Goal: Transaction & Acquisition: Purchase product/service

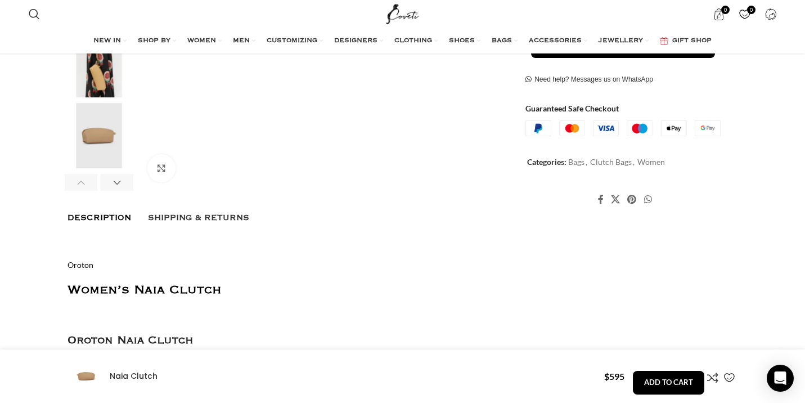
scroll to position [276, 0]
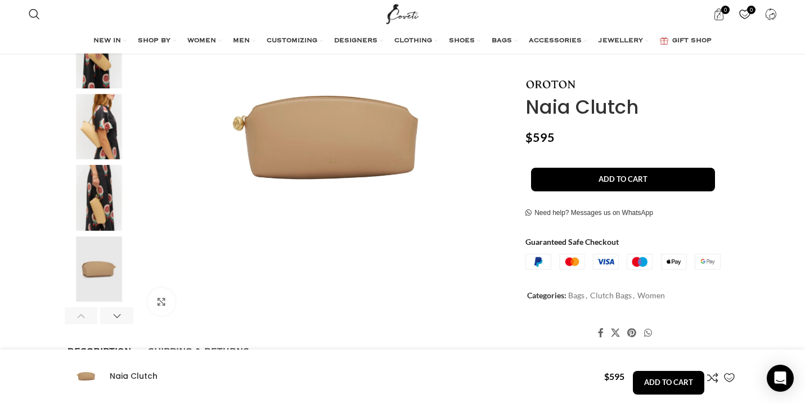
click at [87, 137] on img "3 / 7" at bounding box center [99, 127] width 69 height 66
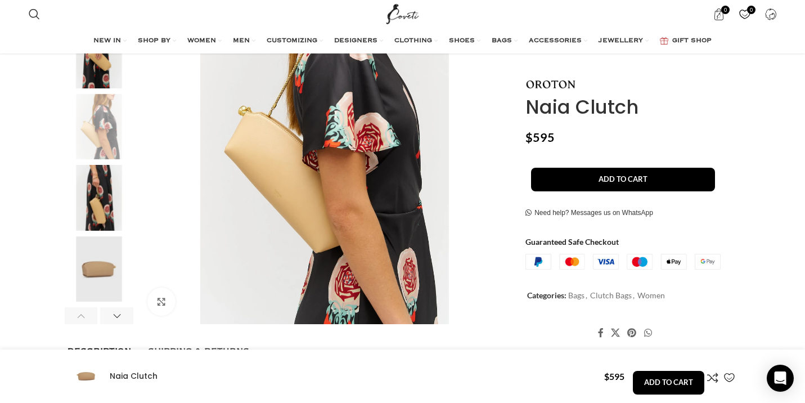
click at [96, 202] on img "4 / 7" at bounding box center [99, 198] width 69 height 66
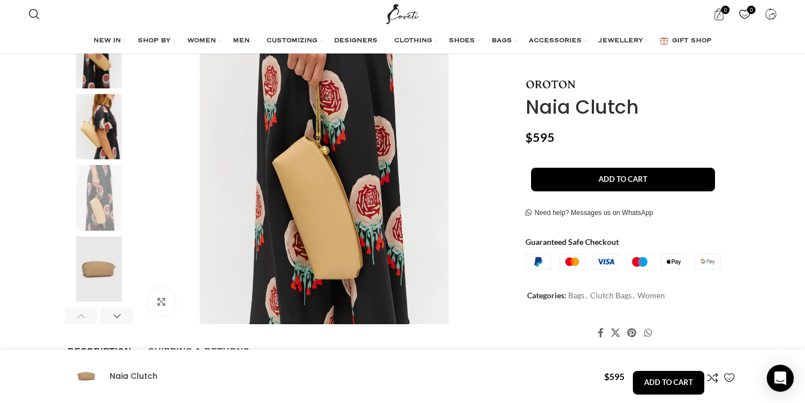
scroll to position [0, 237]
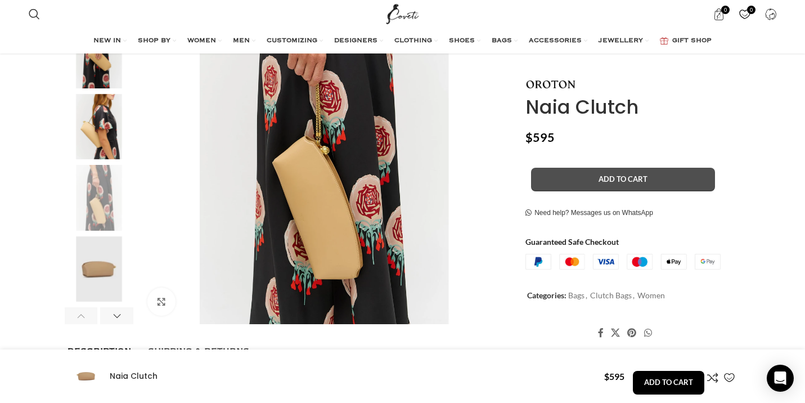
click at [613, 182] on button "Add to cart" at bounding box center [623, 179] width 184 height 24
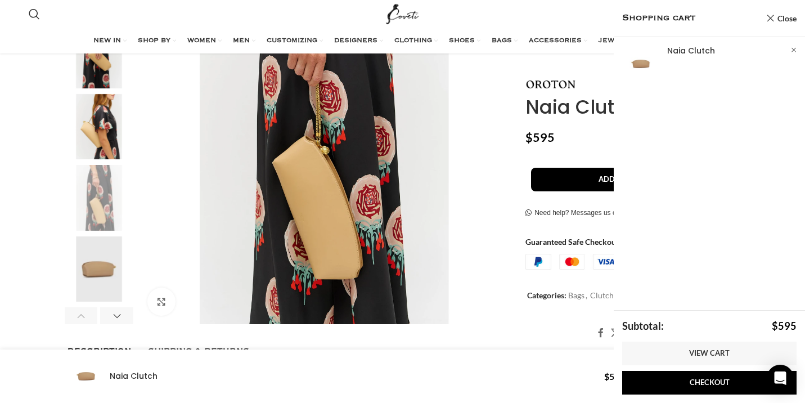
click at [541, 109] on h1 "Naia Clutch" at bounding box center [632, 106] width 212 height 23
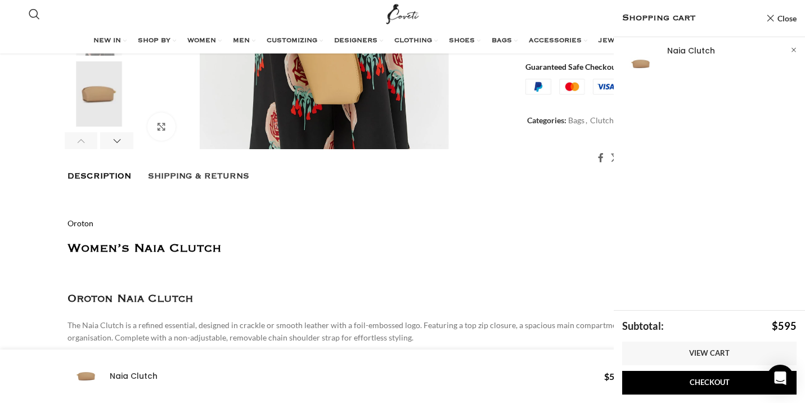
scroll to position [536, 0]
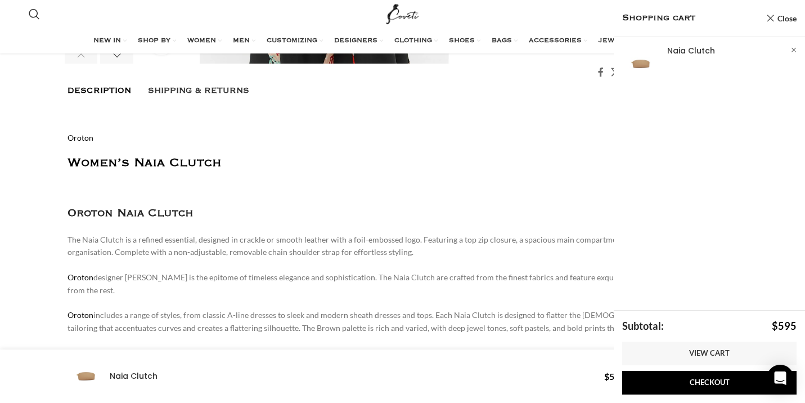
click at [461, 219] on h3 "Oroton Naia Clutch" at bounding box center [403, 213] width 671 height 17
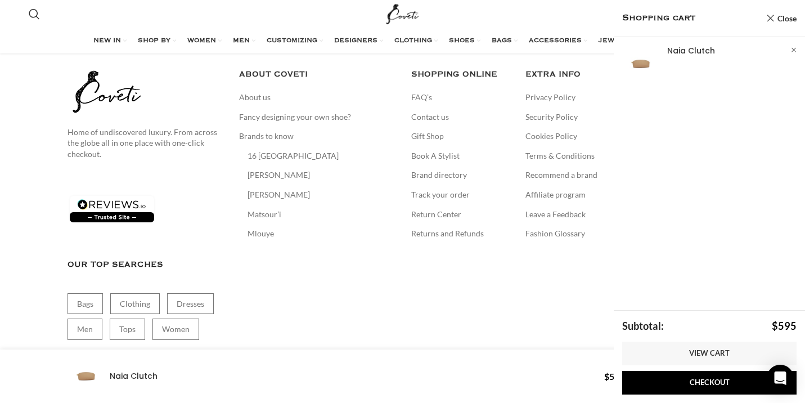
scroll to position [2797, 0]
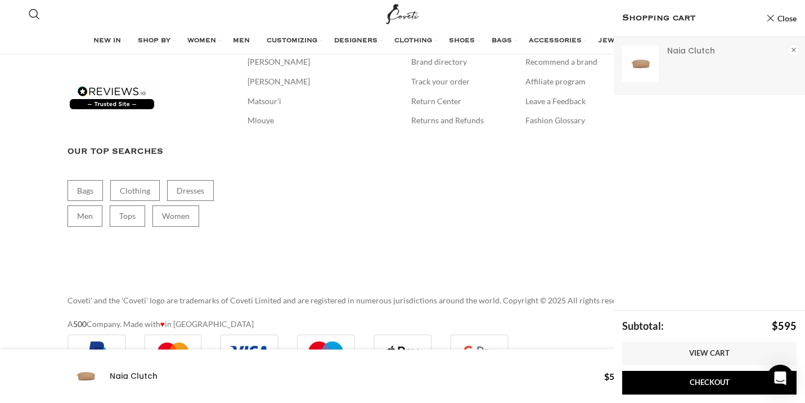
click at [792, 50] on link "×" at bounding box center [793, 49] width 11 height 11
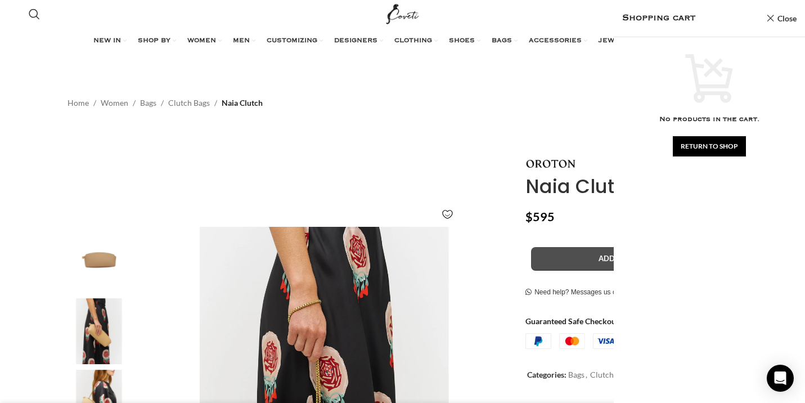
scroll to position [0, 0]
click at [587, 255] on button "Add to cart" at bounding box center [623, 259] width 184 height 24
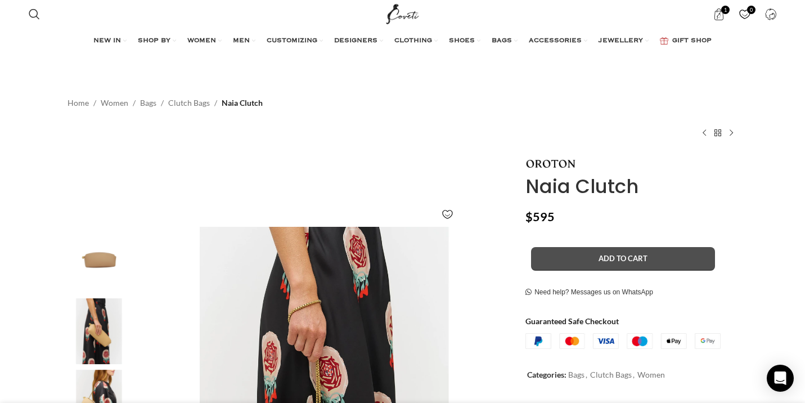
click at [604, 266] on button "Add to cart" at bounding box center [623, 259] width 184 height 24
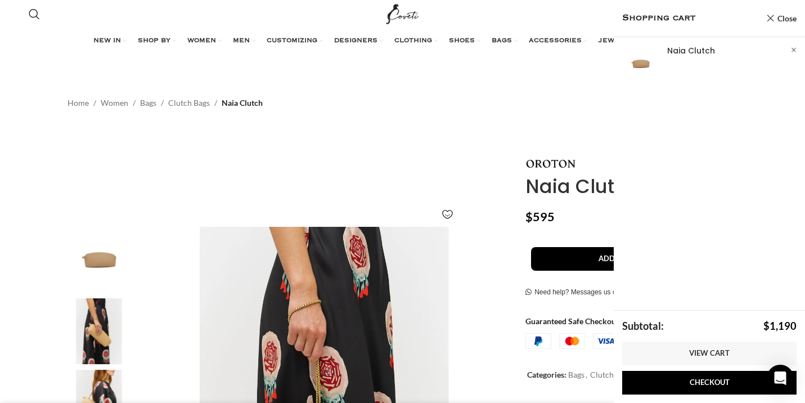
click at [405, 7] on img "Site logo" at bounding box center [403, 14] width 38 height 28
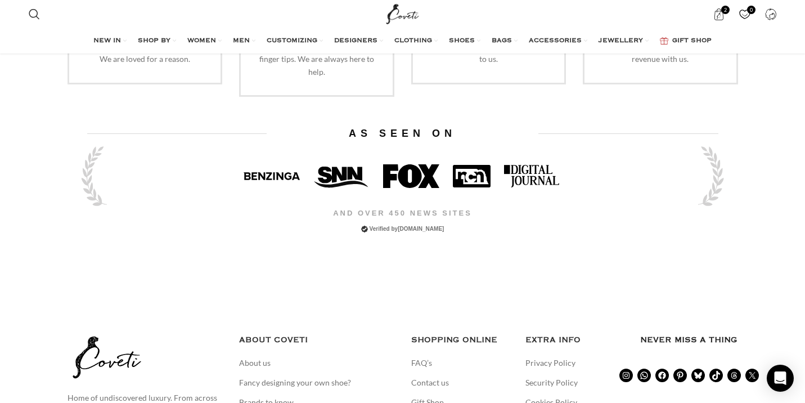
scroll to position [2293, 0]
